Goal: Transaction & Acquisition: Subscribe to service/newsletter

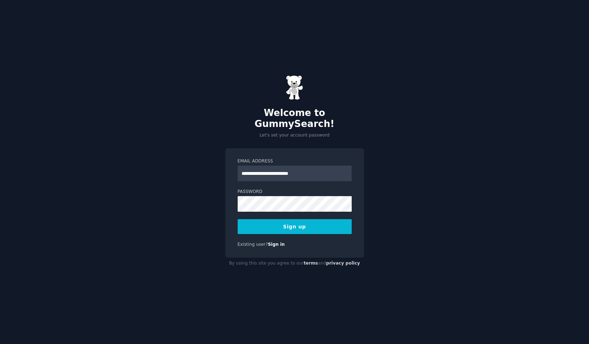
type input "**********"
click at [329, 219] on button "Sign up" at bounding box center [295, 226] width 114 height 15
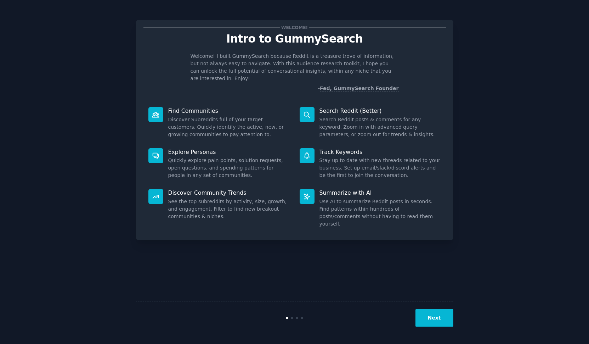
click at [434, 316] on button "Next" at bounding box center [435, 317] width 38 height 17
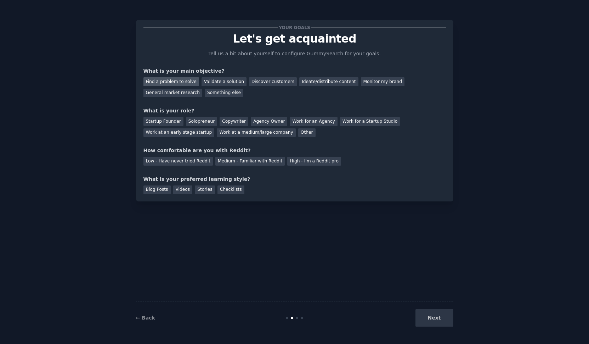
click at [180, 82] on div "Find a problem to solve" at bounding box center [171, 81] width 56 height 9
click at [197, 120] on div "Solopreneur" at bounding box center [201, 121] width 31 height 9
click at [186, 93] on div "General market research" at bounding box center [172, 93] width 59 height 9
click at [175, 160] on div "Low - Have never tried Reddit" at bounding box center [177, 161] width 69 height 9
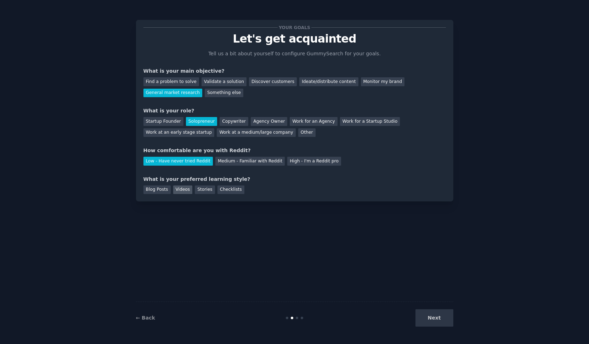
click at [175, 189] on div "Videos" at bounding box center [182, 189] width 19 height 9
click at [431, 321] on button "Next" at bounding box center [435, 317] width 38 height 17
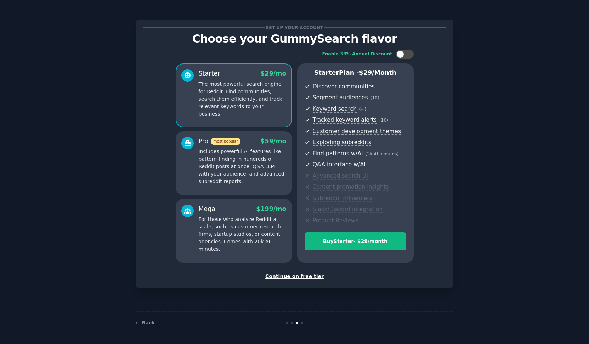
click at [307, 275] on div "Continue on free tier" at bounding box center [294, 275] width 303 height 7
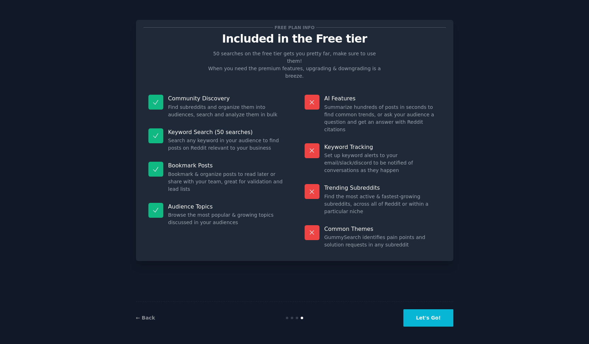
click at [422, 316] on button "Let's Go!" at bounding box center [428, 317] width 50 height 17
